Goal: Obtain resource: Obtain resource

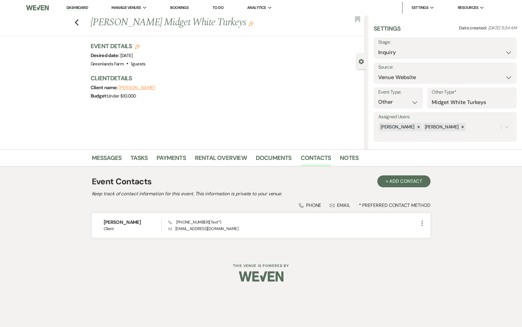
select select "5"
select select "13"
click at [187, 9] on link "Bookings" at bounding box center [179, 7] width 18 height 5
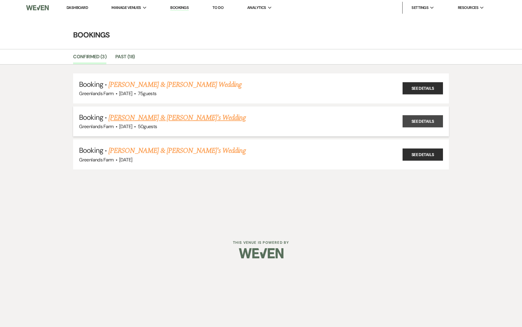
click at [410, 121] on link "See Details" at bounding box center [422, 121] width 40 height 12
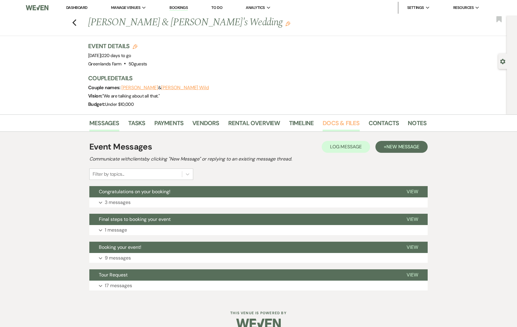
click at [334, 124] on link "Docs & Files" at bounding box center [341, 124] width 37 height 13
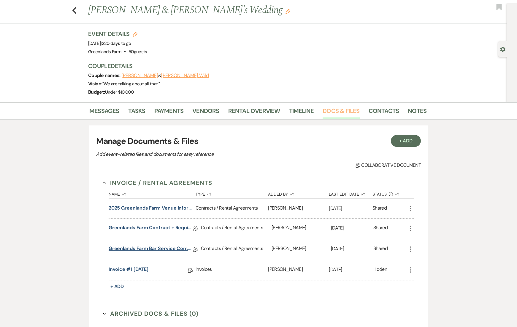
scroll to position [32, 0]
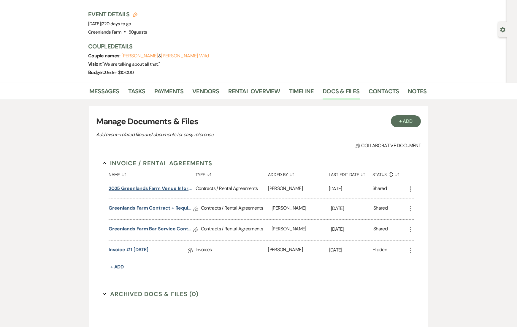
click at [167, 188] on button "2025 Greenlands Farm Venue Information" at bounding box center [151, 188] width 85 height 7
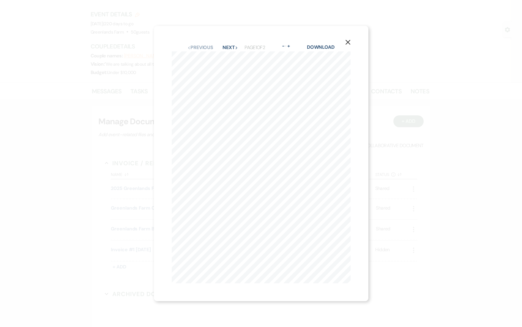
click at [350, 39] on icon "X" at bounding box center [347, 41] width 5 height 5
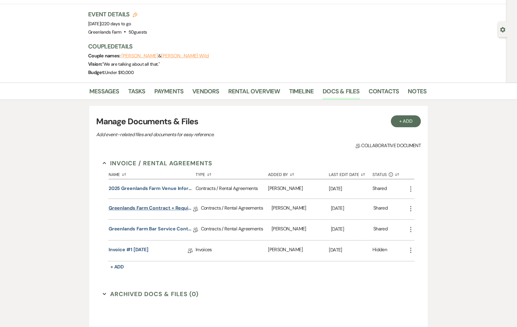
click at [144, 210] on link "Greenlands Farm Contract + Requirements" at bounding box center [151, 208] width 85 height 9
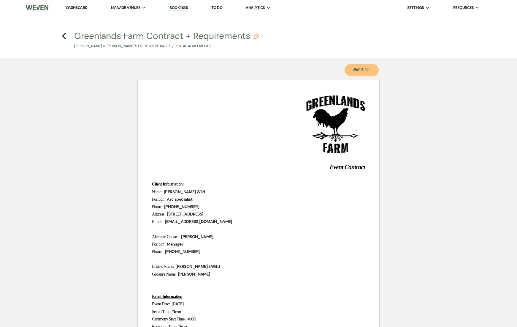
click at [366, 72] on button "Printer Print" at bounding box center [362, 70] width 34 height 12
click at [63, 40] on h4 "Previous Greenlands Farm Contract + Requirements Pencil [PERSON_NAME] & [PERSON…" at bounding box center [259, 39] width 428 height 19
click at [64, 32] on icon "Previous" at bounding box center [64, 35] width 4 height 7
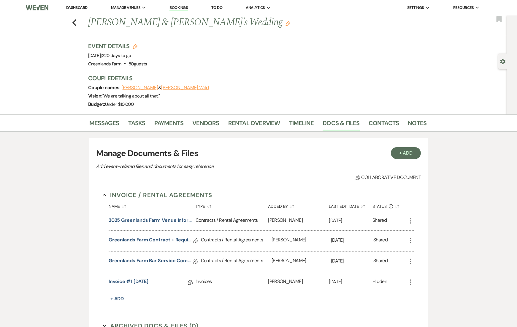
scroll to position [32, 0]
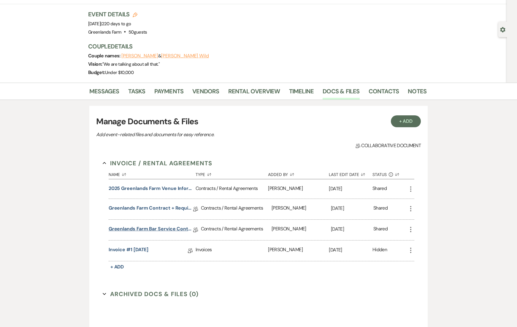
click at [174, 226] on link "Greenlands Farm Bar Service Contract" at bounding box center [151, 229] width 85 height 9
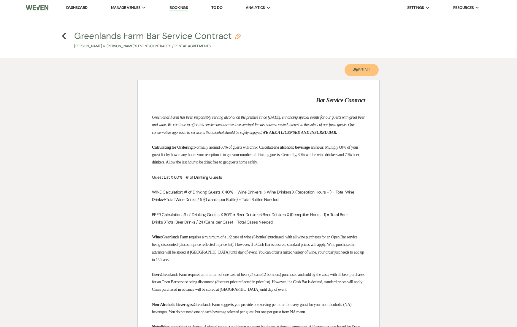
click at [363, 70] on button "Printer Print" at bounding box center [362, 70] width 34 height 12
click at [65, 38] on use "button" at bounding box center [64, 36] width 4 height 7
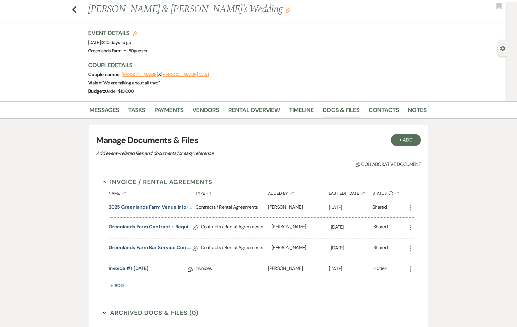
scroll to position [7, 0]
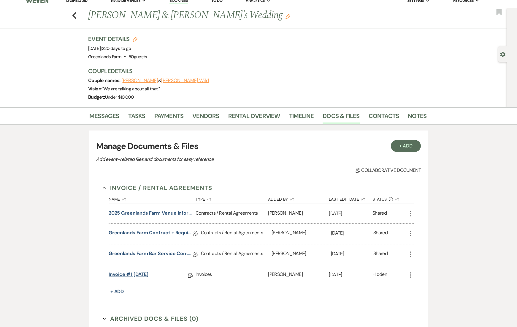
click at [149, 274] on link "Invoice #1 [DATE]" at bounding box center [129, 275] width 40 height 9
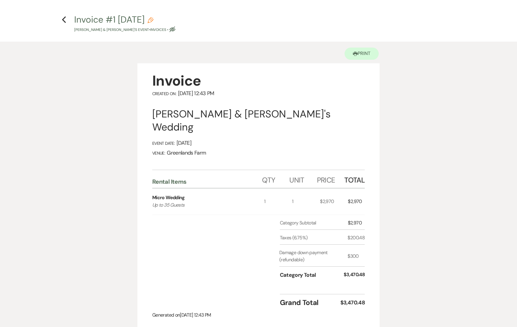
scroll to position [15, 0]
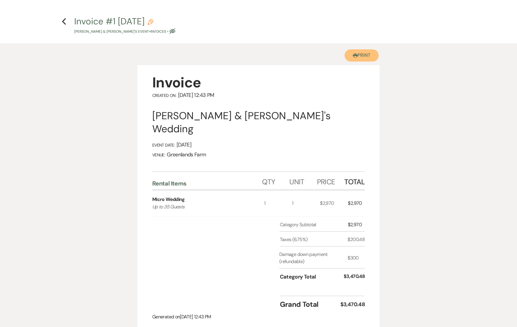
click at [357, 57] on button "Printer Print" at bounding box center [362, 55] width 34 height 12
click at [62, 21] on icon "Previous" at bounding box center [64, 21] width 4 height 7
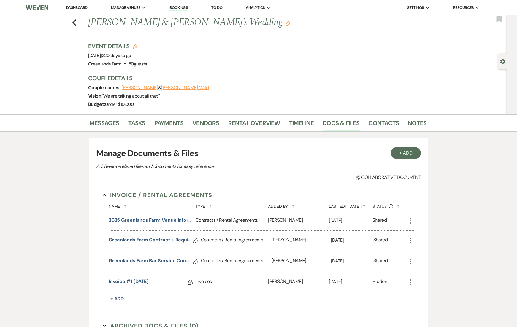
click at [184, 7] on link "Bookings" at bounding box center [179, 8] width 18 height 6
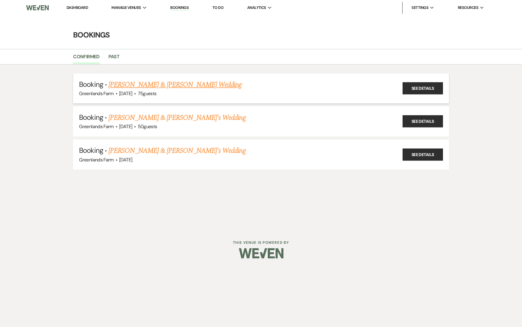
click at [168, 83] on link "[PERSON_NAME] & [PERSON_NAME] Wedding" at bounding box center [174, 84] width 133 height 11
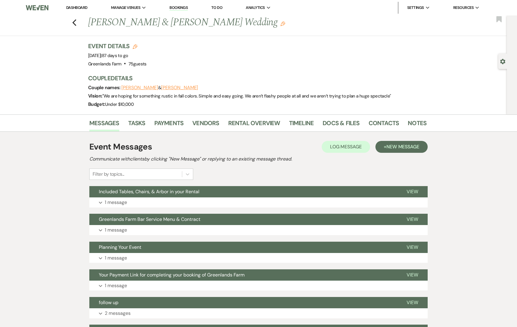
click at [360, 124] on li "Docs & Files" at bounding box center [346, 124] width 46 height 14
click at [345, 124] on link "Docs & Files" at bounding box center [341, 124] width 37 height 13
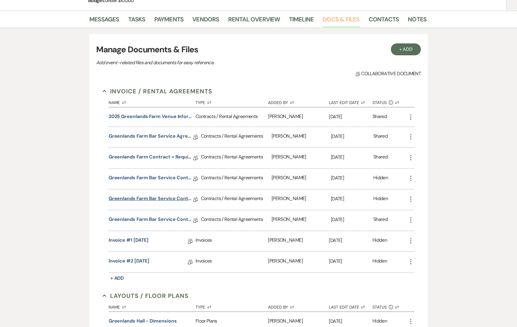
scroll to position [110, 0]
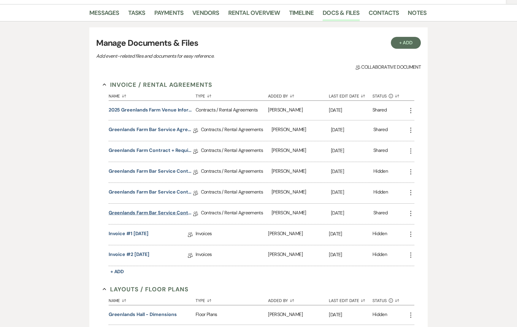
click at [175, 213] on link "Greenlands Farm Bar Service Contract" at bounding box center [151, 213] width 85 height 9
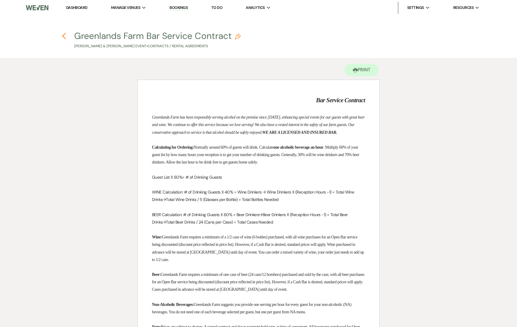
click at [63, 37] on icon "Previous" at bounding box center [64, 35] width 4 height 7
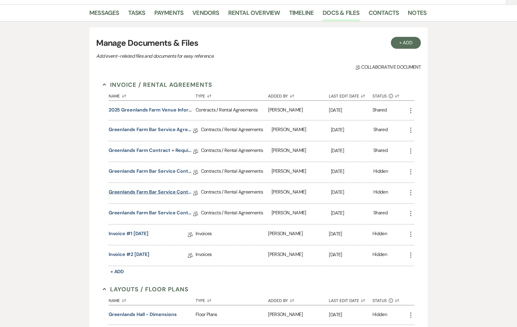
click at [150, 192] on link "Greenlands Farm Bar Service Contract" at bounding box center [151, 192] width 85 height 9
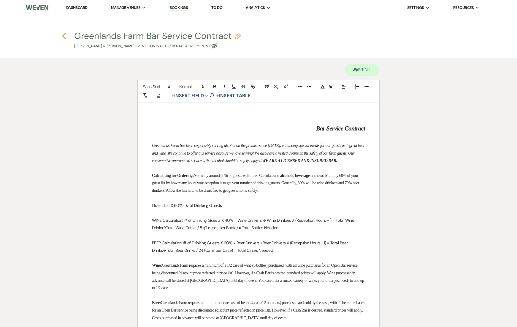
click at [63, 37] on use "button" at bounding box center [64, 36] width 4 height 7
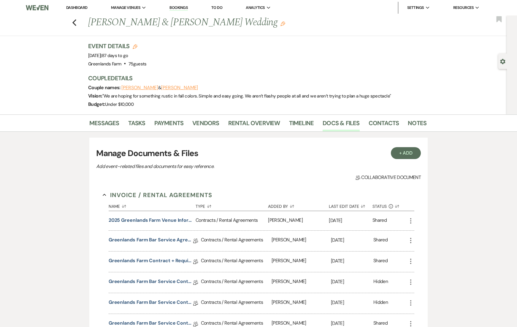
scroll to position [110, 0]
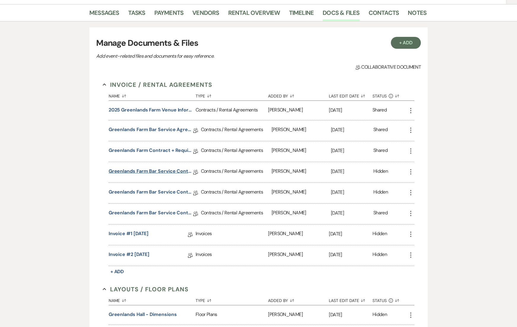
click at [148, 172] on link "Greenlands Farm Bar Service Contract" at bounding box center [151, 171] width 85 height 9
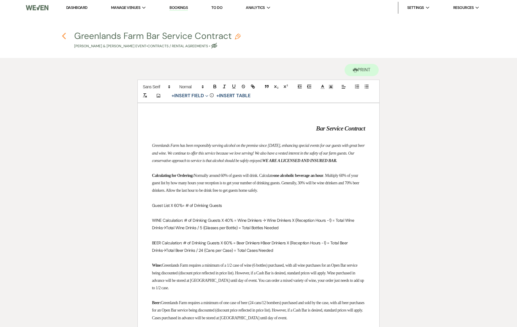
click at [65, 34] on icon "Previous" at bounding box center [64, 35] width 4 height 7
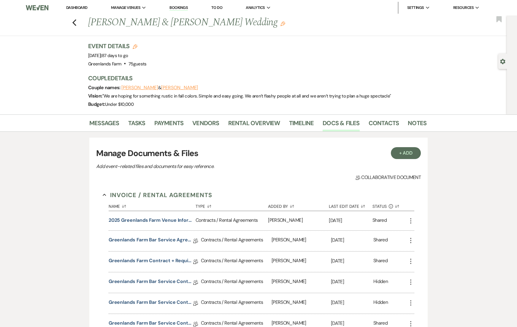
scroll to position [110, 0]
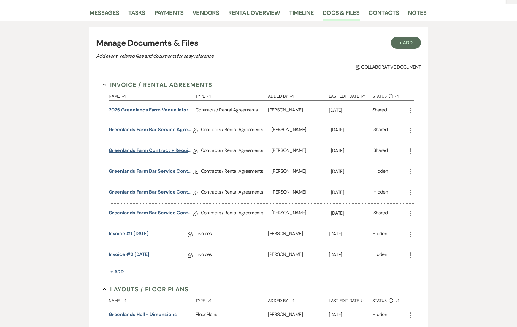
click at [158, 150] on link "Greenlands Farm Contract + Requirements" at bounding box center [151, 151] width 85 height 9
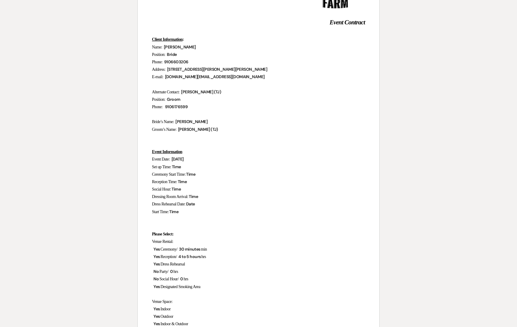
scroll to position [0, 0]
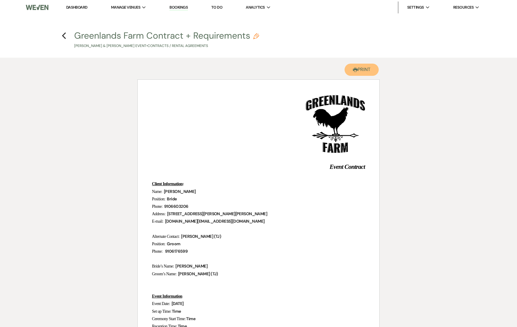
click at [372, 70] on button "Printer Print" at bounding box center [362, 70] width 34 height 12
click at [64, 36] on use "button" at bounding box center [64, 35] width 4 height 7
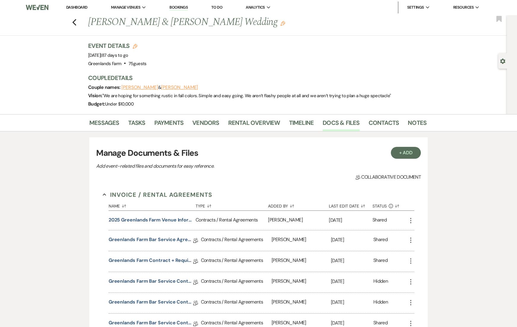
scroll to position [110, 0]
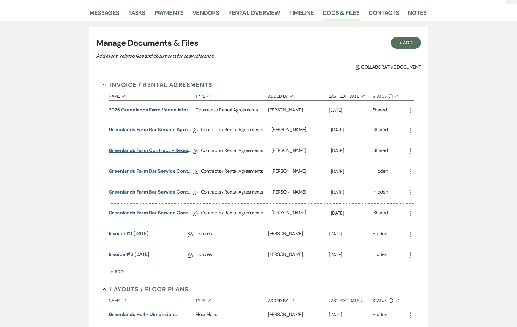
click at [169, 150] on link "Greenlands Farm Contract + Requirements" at bounding box center [151, 151] width 85 height 9
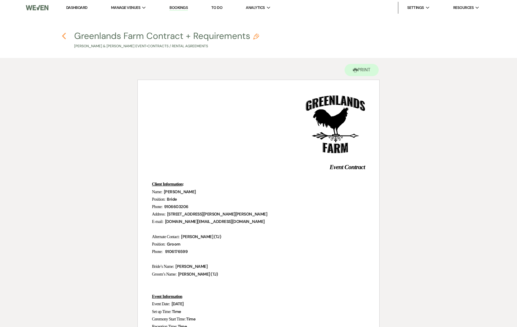
click at [64, 35] on use "button" at bounding box center [64, 36] width 4 height 7
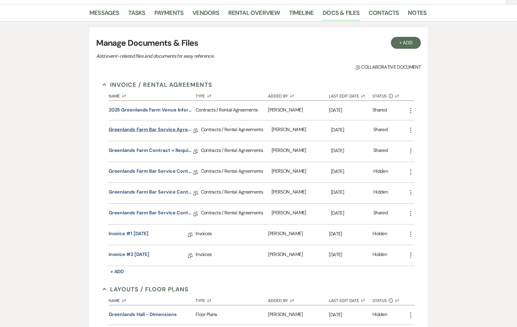
click at [179, 129] on link "Greenlands Farm Bar Service Agreement" at bounding box center [151, 130] width 85 height 9
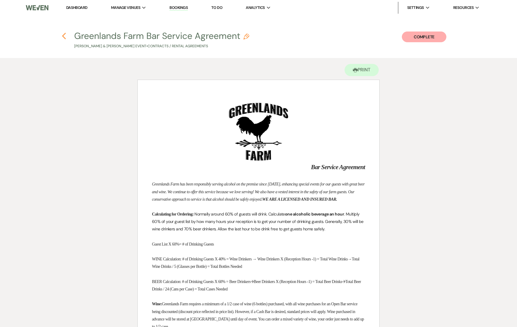
click at [63, 37] on use "button" at bounding box center [64, 36] width 4 height 7
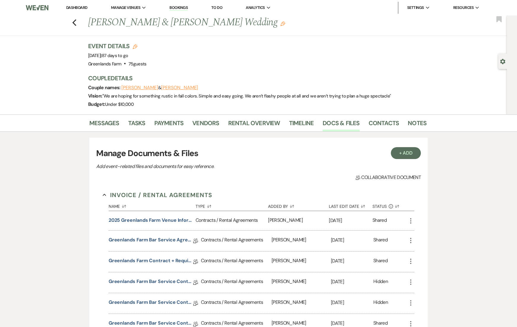
scroll to position [110, 0]
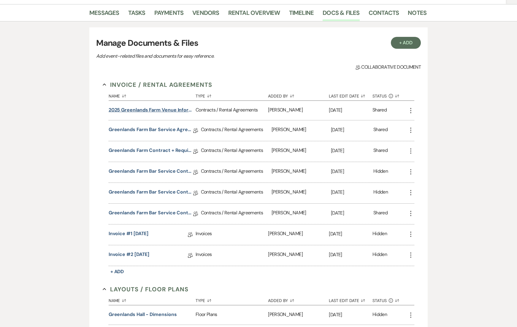
click at [154, 111] on button "2025 Greenlands Farm Venue Information" at bounding box center [151, 109] width 85 height 7
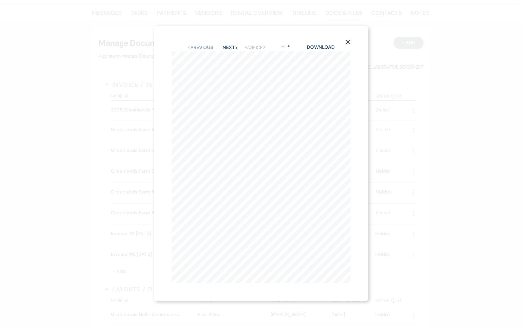
click at [350, 40] on use "button" at bounding box center [347, 42] width 5 height 5
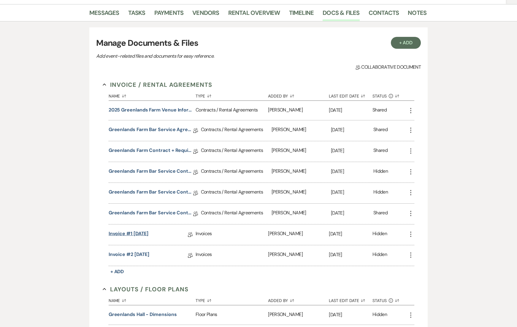
click at [149, 235] on link "Invoice #1 [DATE]" at bounding box center [129, 234] width 40 height 9
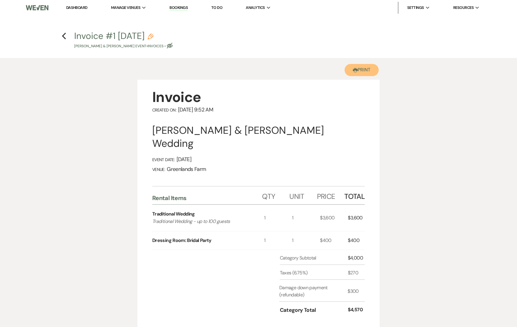
click at [363, 72] on button "Printer Print" at bounding box center [362, 70] width 34 height 12
